Goal: Find specific page/section: Find specific page/section

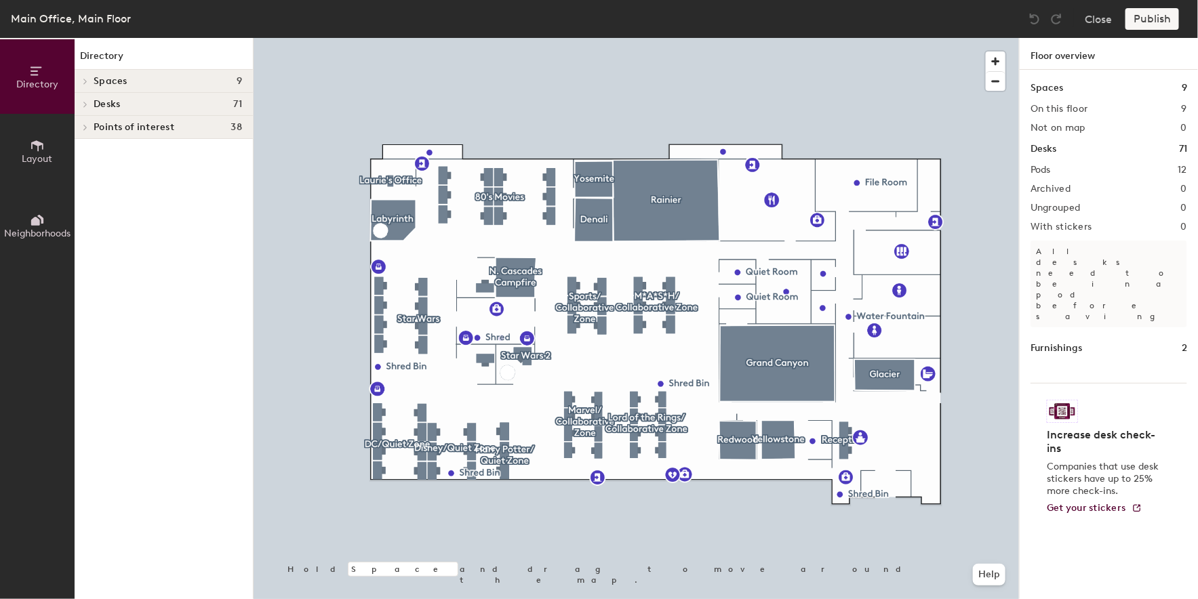
click at [204, 98] on div "Desks 71" at bounding box center [164, 104] width 178 height 23
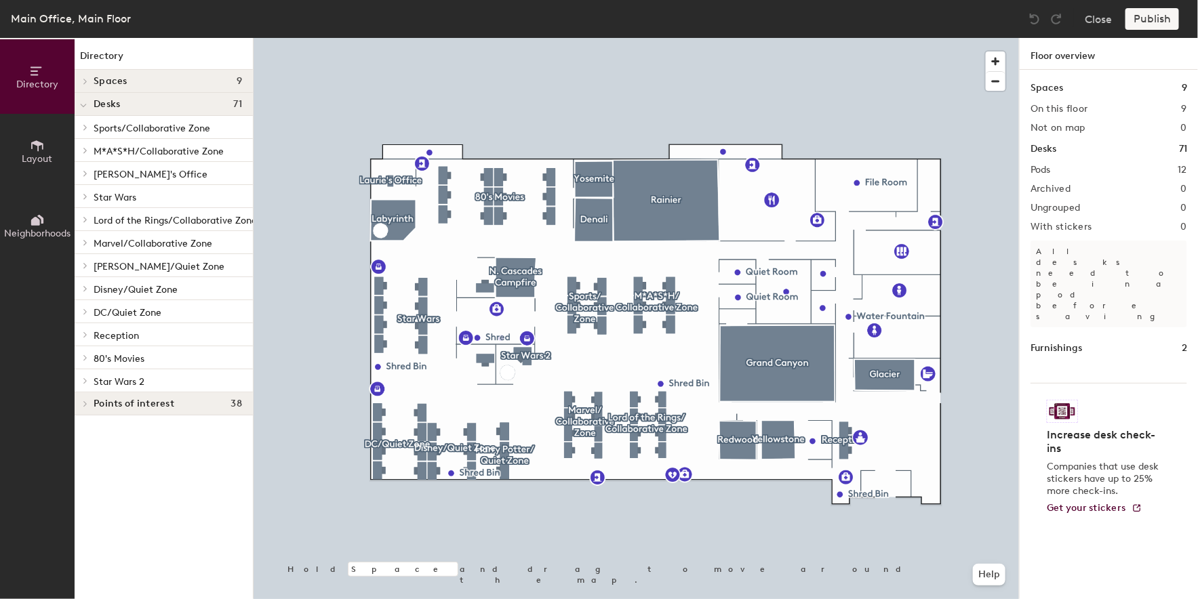
click at [190, 218] on span "Lord of the Rings/Collaborative Zone" at bounding box center [175, 221] width 163 height 12
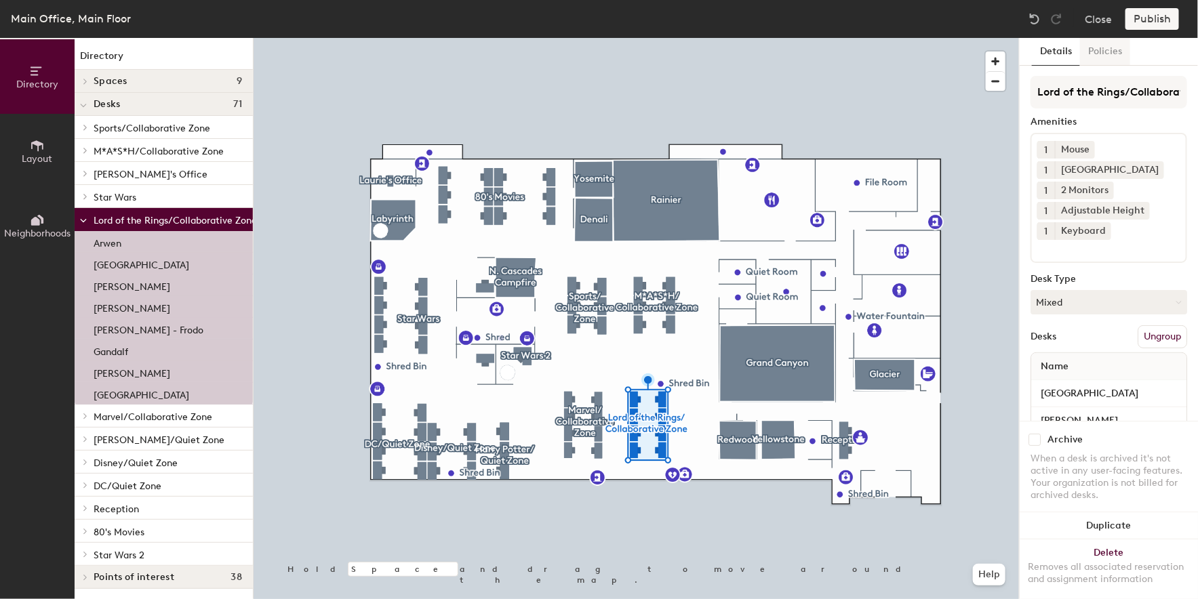
click at [1099, 61] on button "Policies" at bounding box center [1105, 52] width 50 height 28
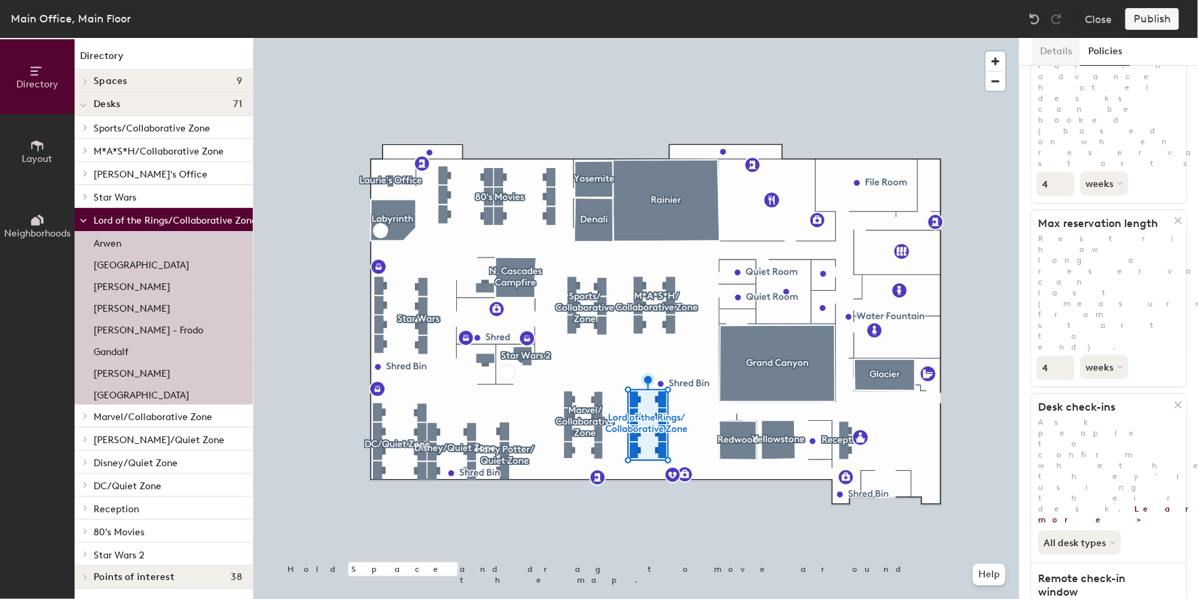
click at [1044, 46] on button "Details" at bounding box center [1056, 52] width 48 height 28
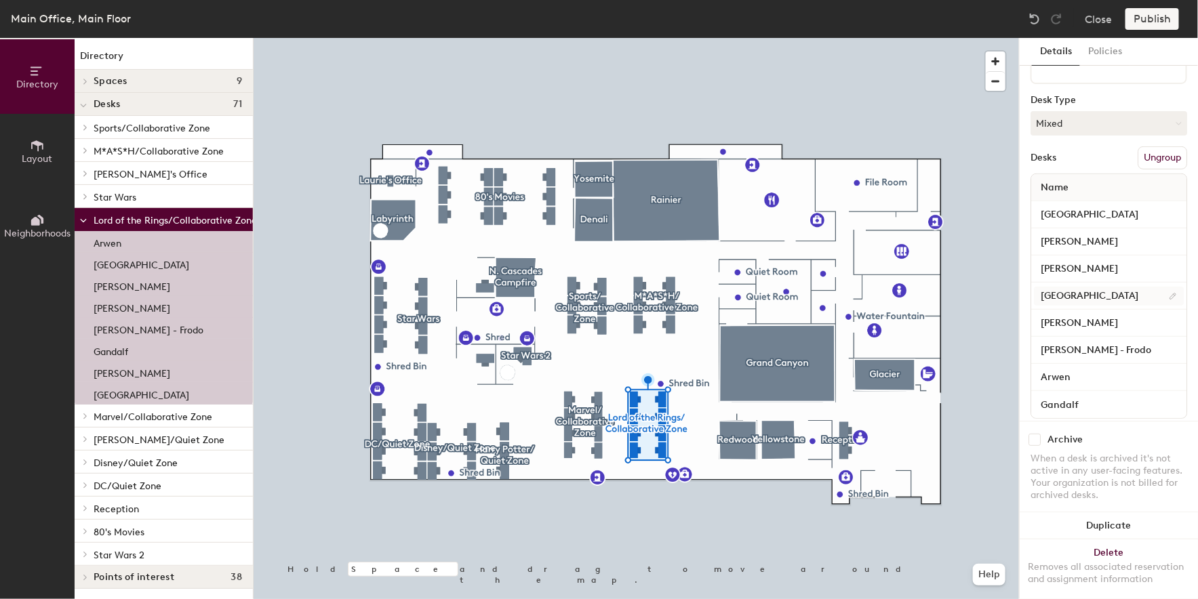
scroll to position [194, 0]
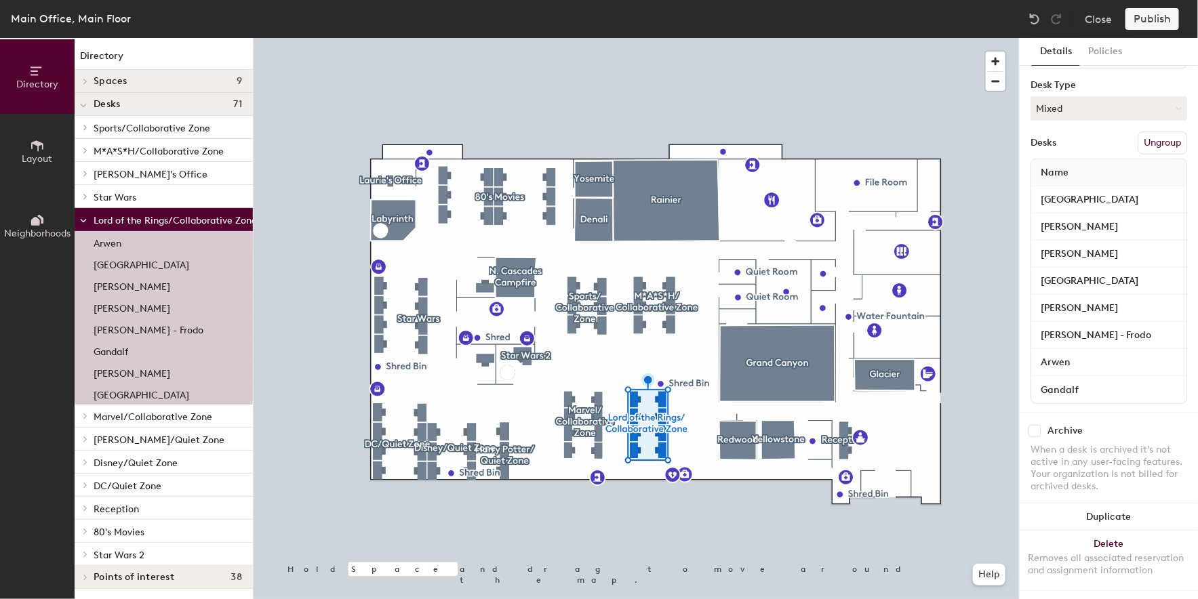
click at [183, 241] on div "Arwen" at bounding box center [164, 242] width 178 height 22
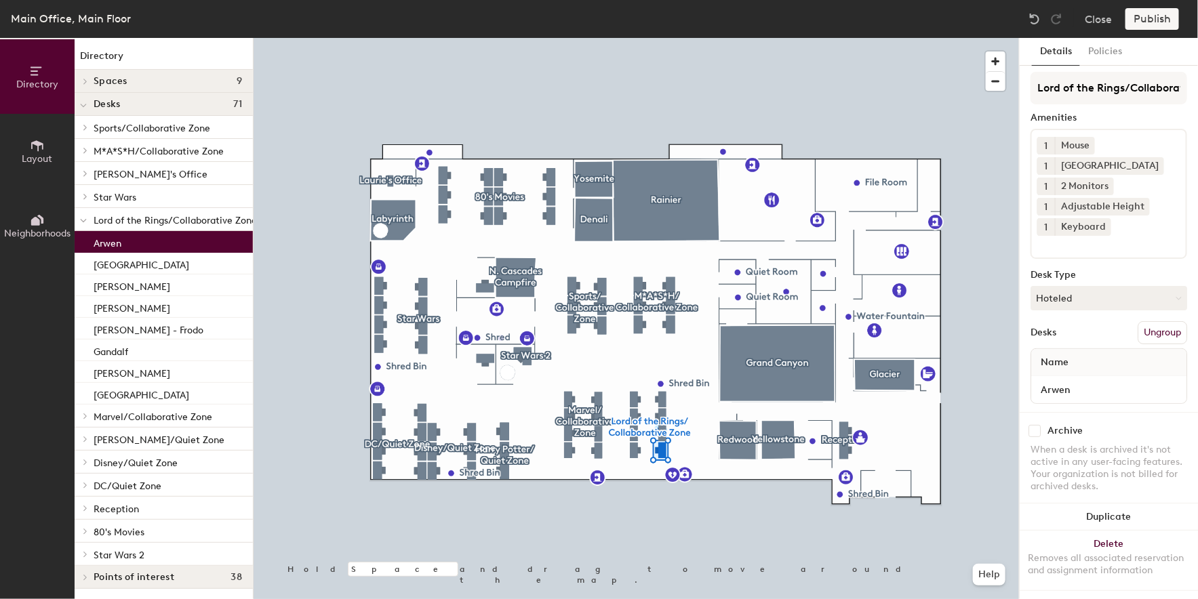
scroll to position [0, 0]
click at [1101, 58] on button "Policies" at bounding box center [1105, 52] width 50 height 28
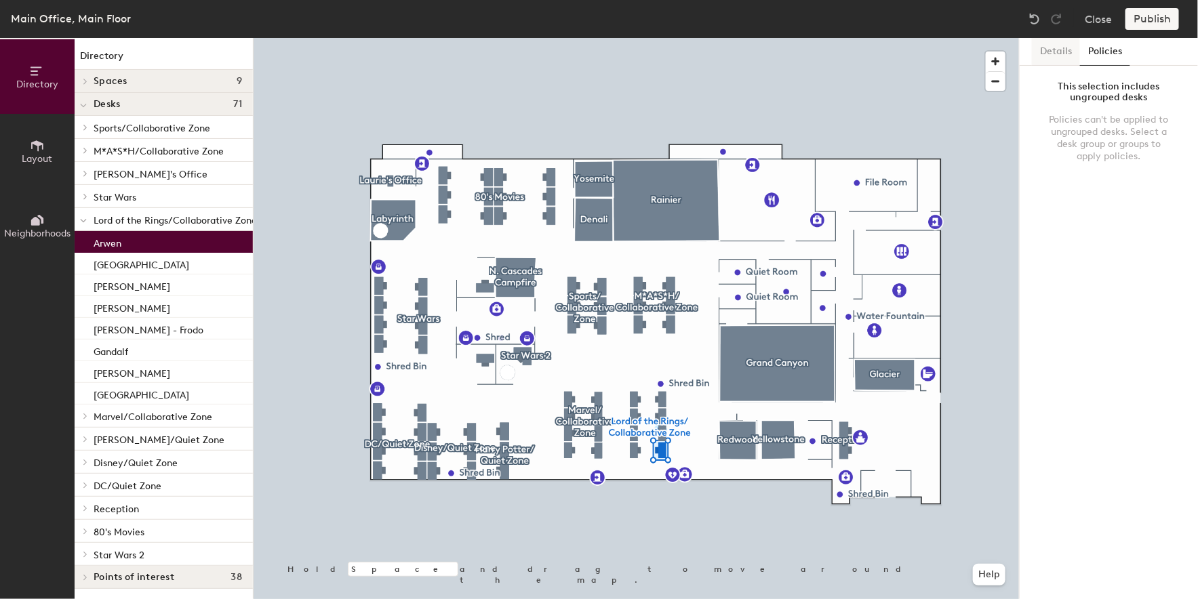
click at [1073, 56] on button "Details" at bounding box center [1056, 52] width 48 height 28
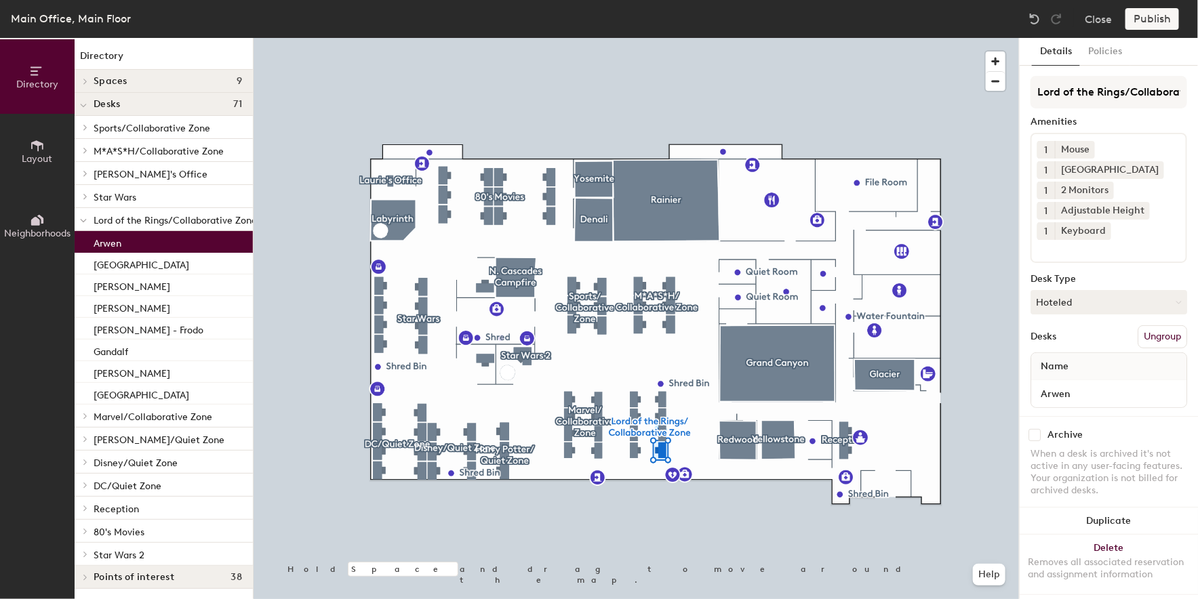
scroll to position [4, 0]
click at [188, 222] on span "Lord of the Rings/Collaborative Zone" at bounding box center [175, 221] width 163 height 12
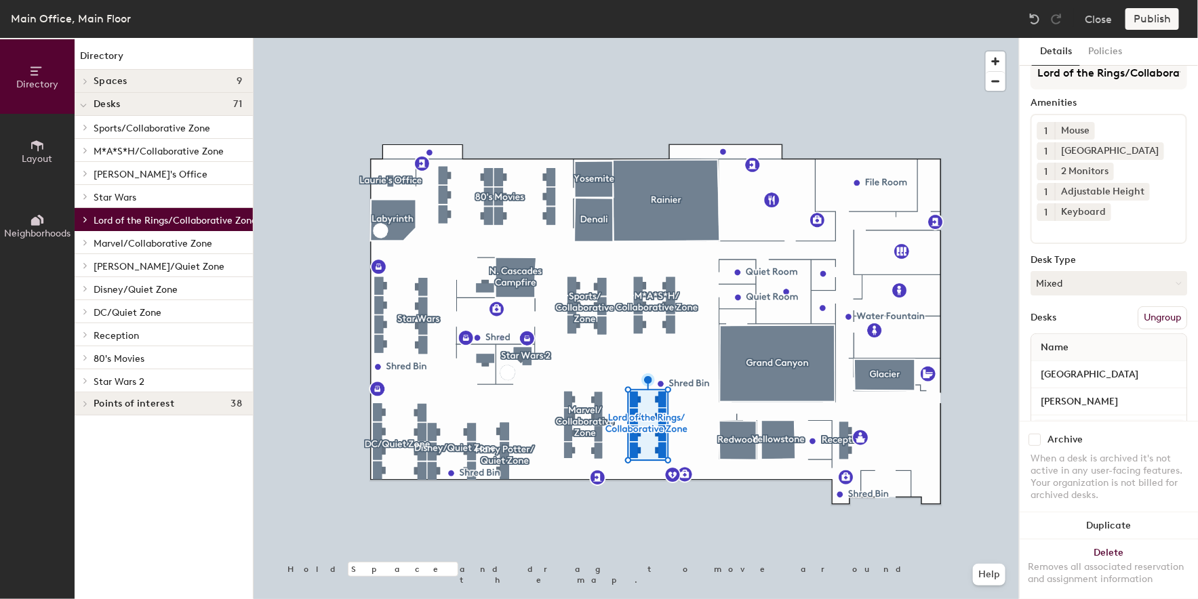
scroll to position [0, 0]
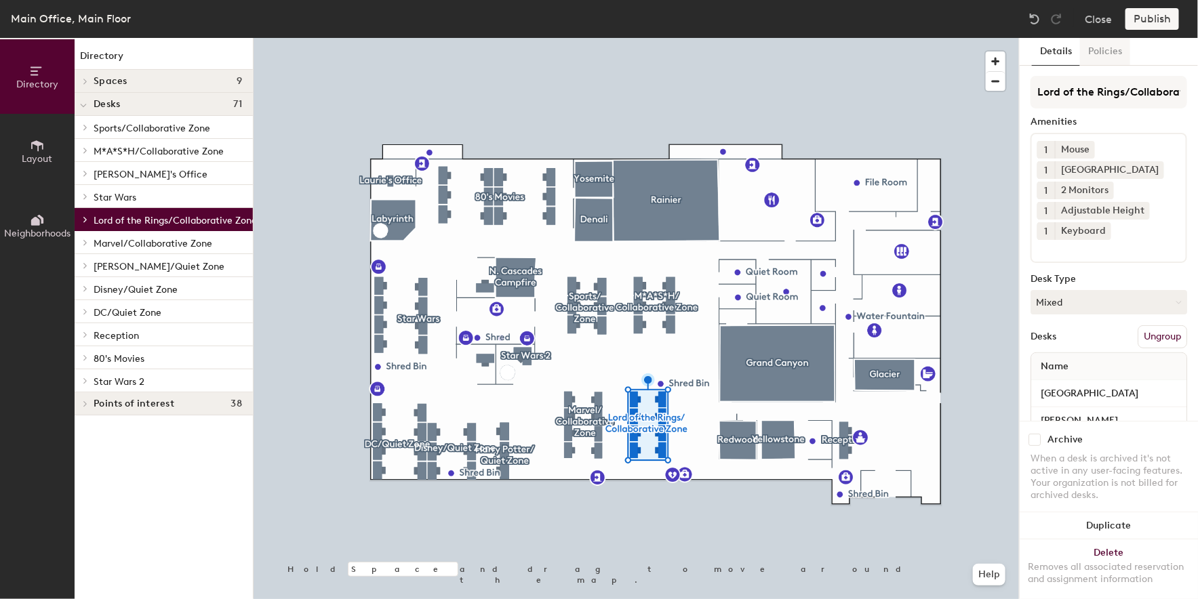
click at [1116, 60] on button "Policies" at bounding box center [1105, 52] width 50 height 28
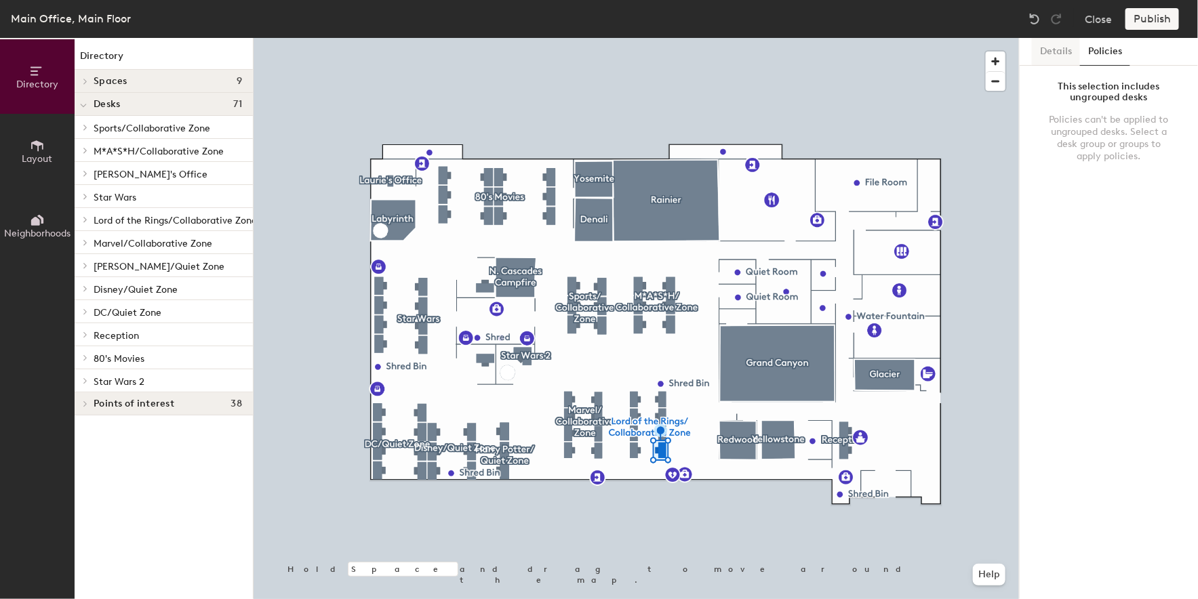
click at [1051, 54] on button "Details" at bounding box center [1056, 52] width 48 height 28
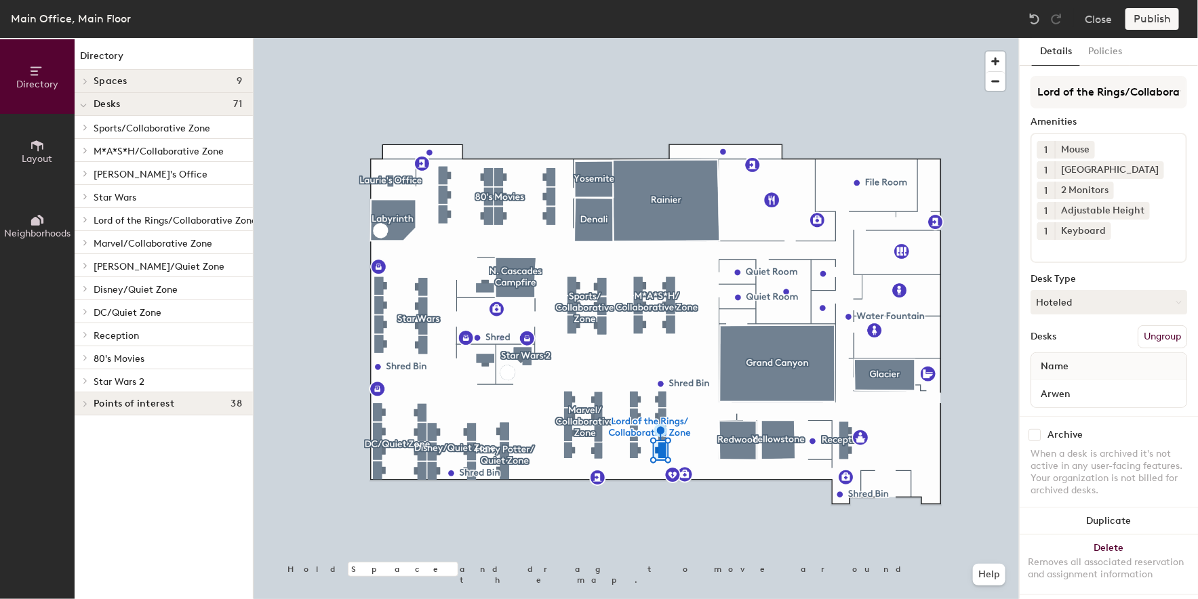
scroll to position [4, 0]
click at [192, 216] on span "Lord of the Rings/Collaborative Zone" at bounding box center [175, 221] width 163 height 12
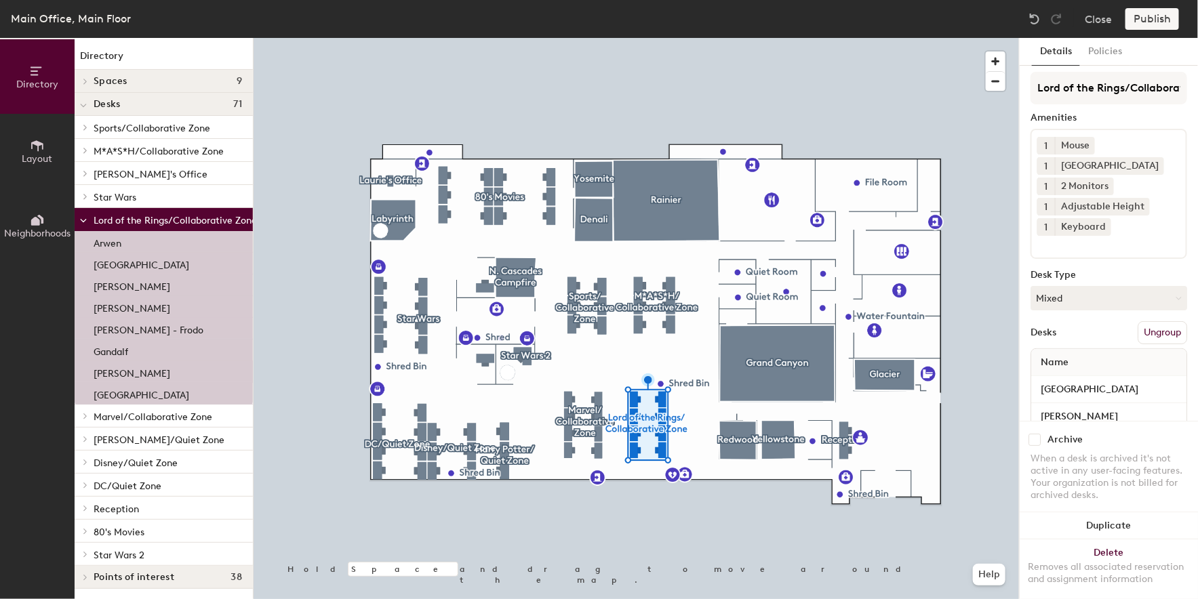
click at [170, 373] on p "[PERSON_NAME]" at bounding box center [132, 372] width 77 height 16
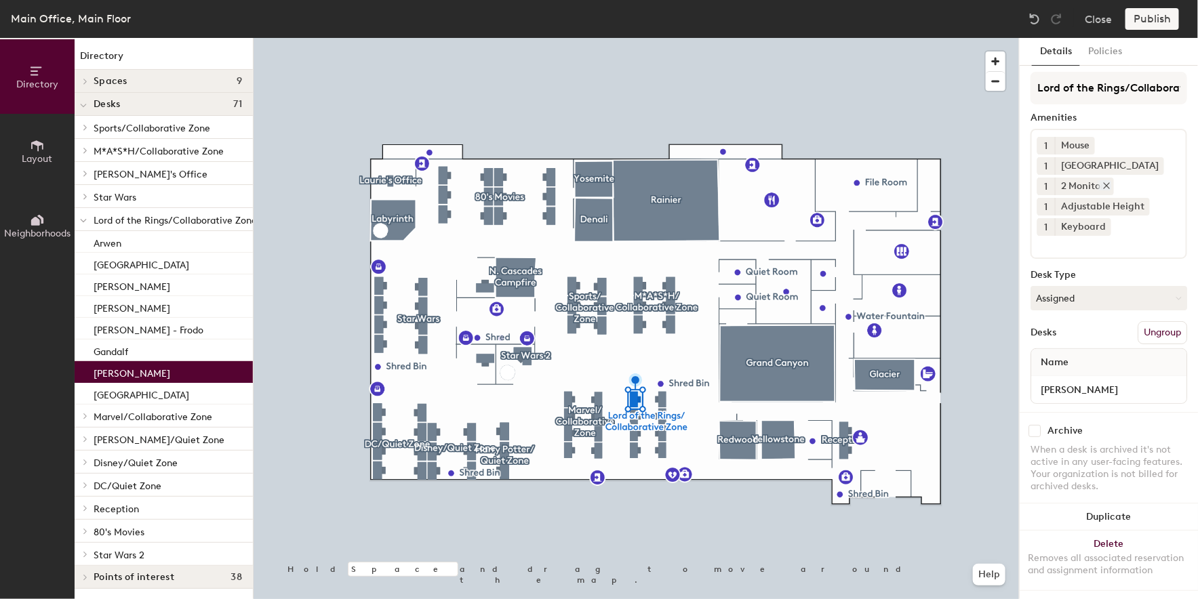
scroll to position [0, 0]
click at [1097, 22] on button "Close" at bounding box center [1097, 19] width 27 height 22
